Goal: Entertainment & Leisure: Consume media (video, audio)

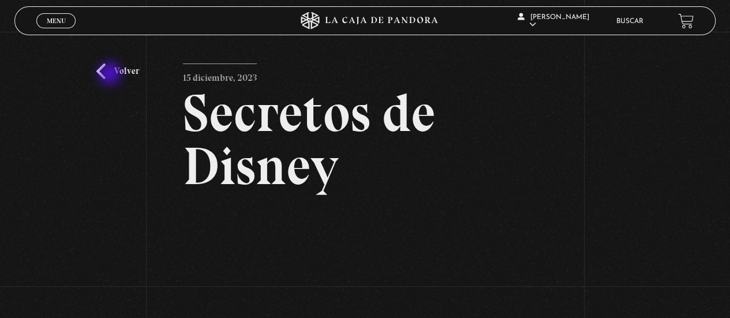
click at [111, 74] on link "Volver" at bounding box center [117, 71] width 43 height 16
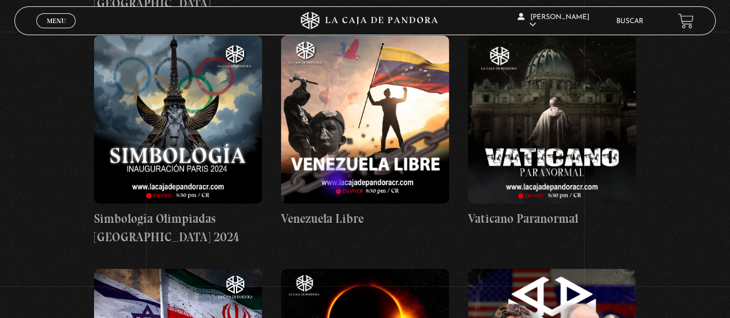
scroll to position [1403, 0]
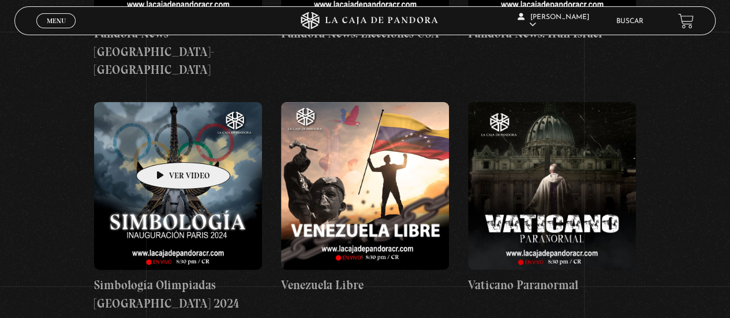
click at [165, 145] on figure at bounding box center [178, 186] width 168 height 168
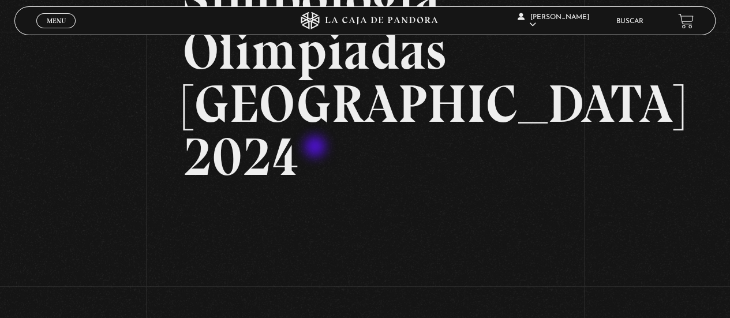
scroll to position [231, 0]
